Goal: Transaction & Acquisition: Purchase product/service

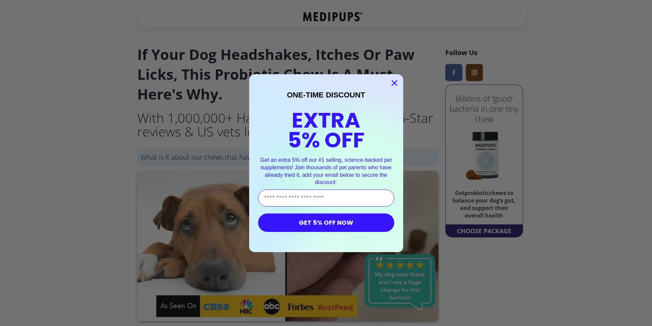
click at [396, 81] on circle "Close dialog" at bounding box center [393, 82] width 11 height 11
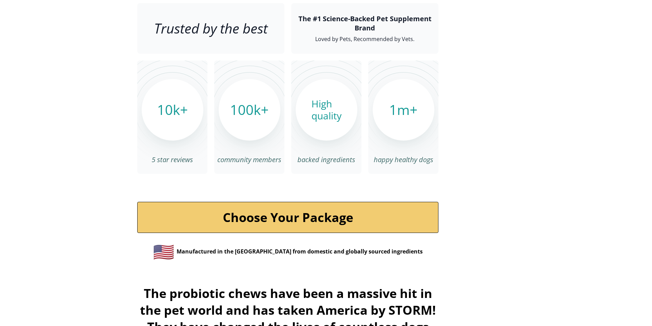
scroll to position [2266, 0]
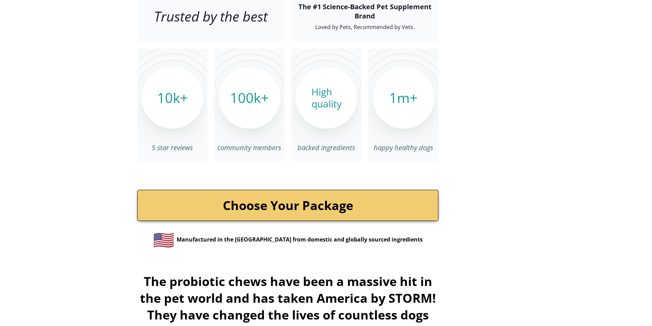
click at [281, 190] on link "Choose Your Package" at bounding box center [287, 205] width 301 height 31
click at [279, 192] on link "Choose Your Package" at bounding box center [287, 205] width 301 height 31
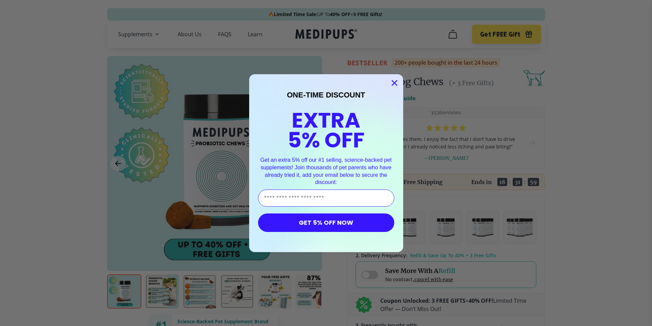
click at [396, 79] on circle "Close dialog" at bounding box center [393, 82] width 11 height 11
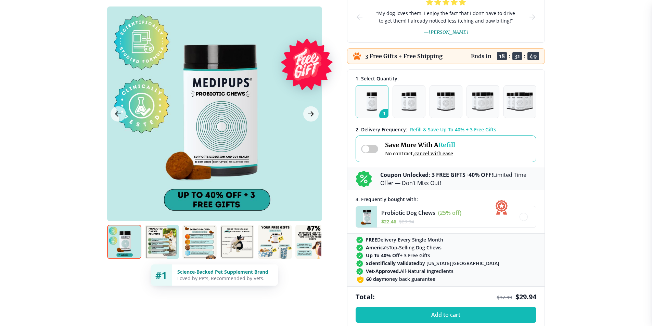
scroll to position [129, 0]
